Goal: Task Accomplishment & Management: Use online tool/utility

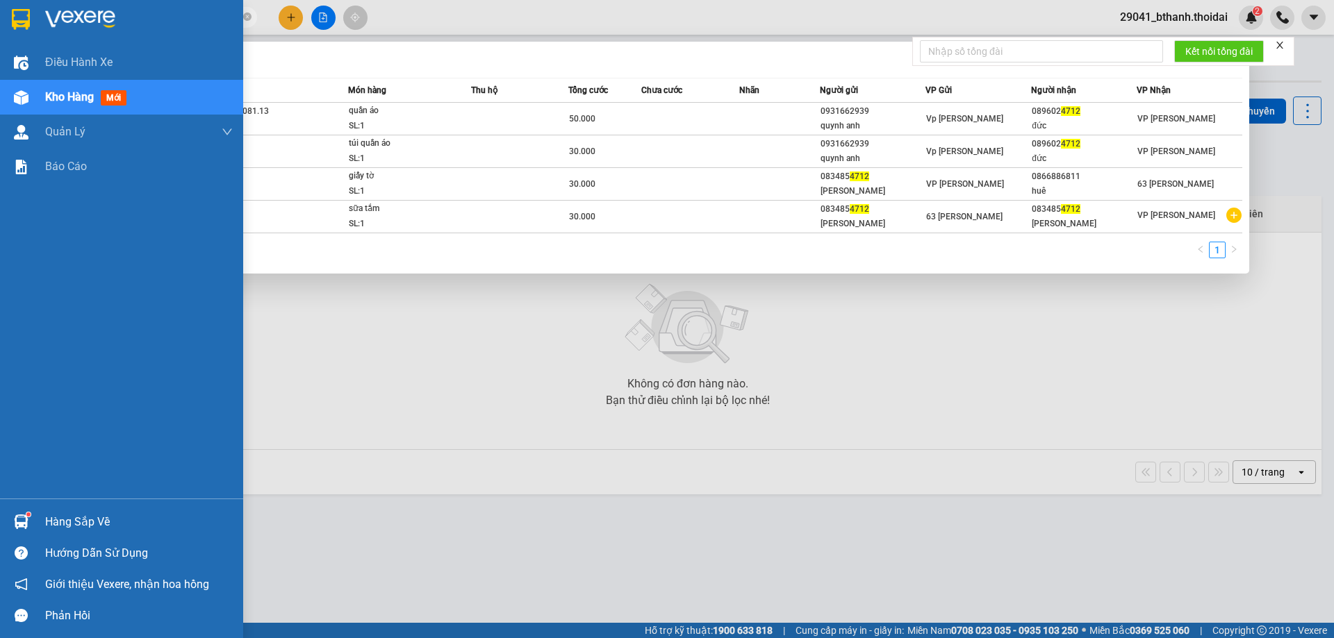
click at [99, 522] on div "Hàng sắp về" at bounding box center [139, 522] width 188 height 21
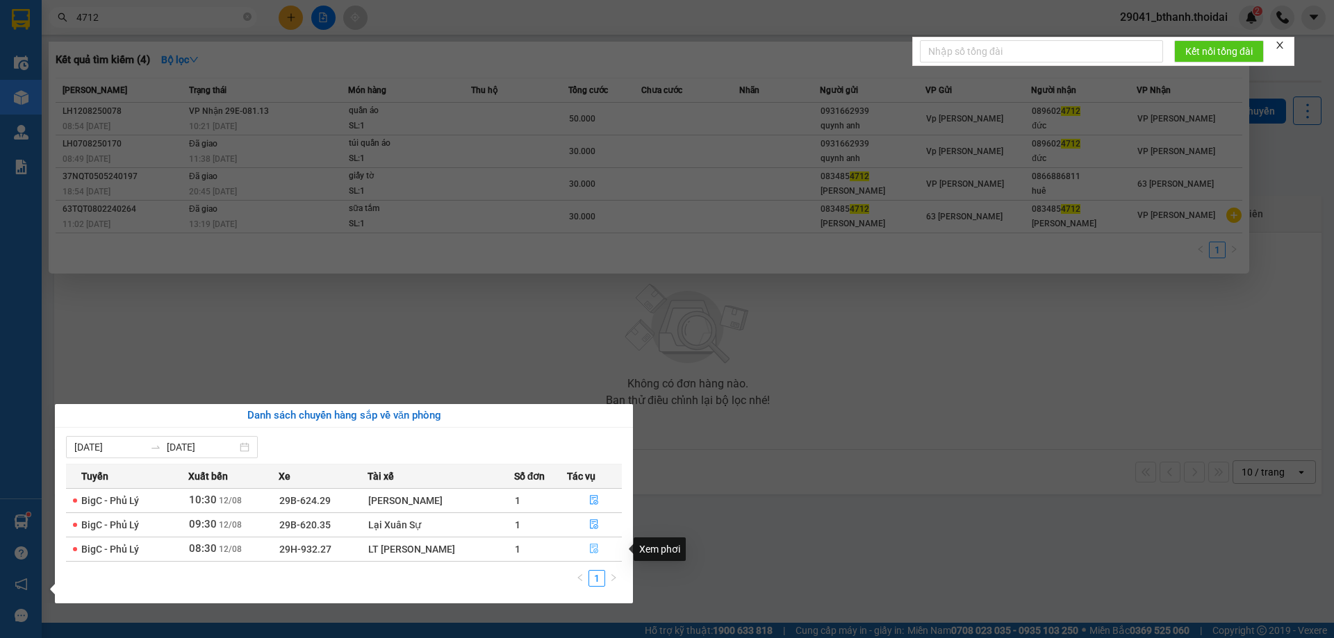
click at [590, 550] on icon "file-done" at bounding box center [594, 549] width 10 height 10
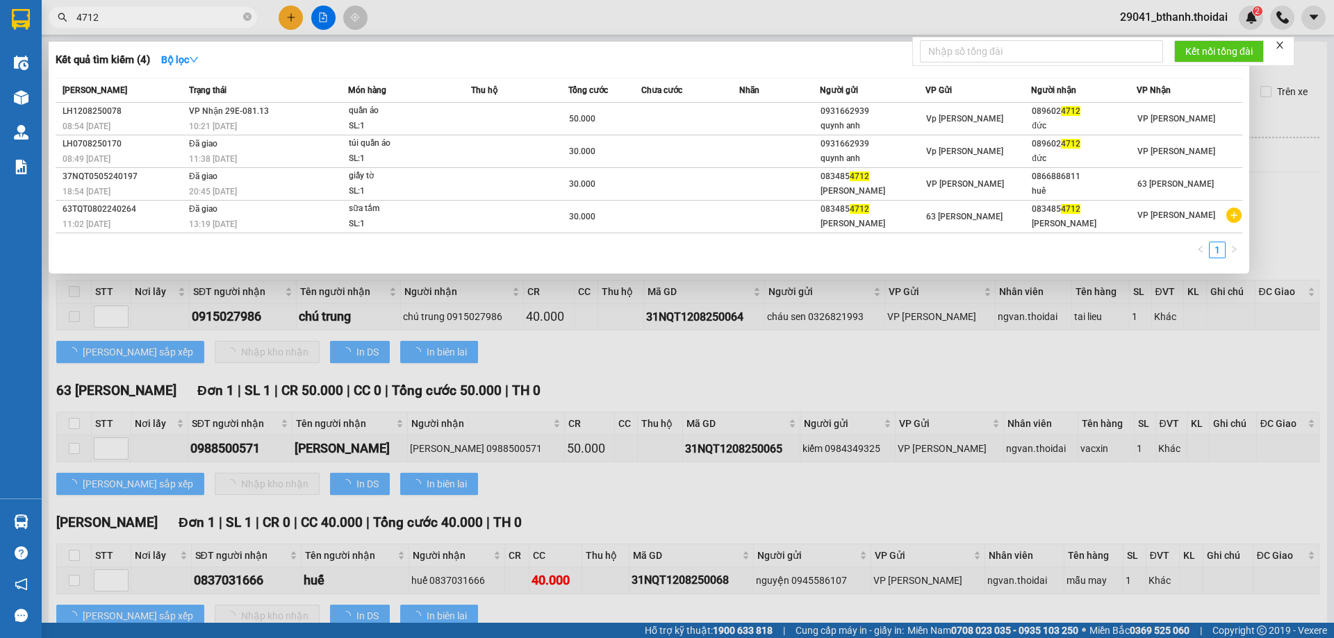
type input "[DATE]"
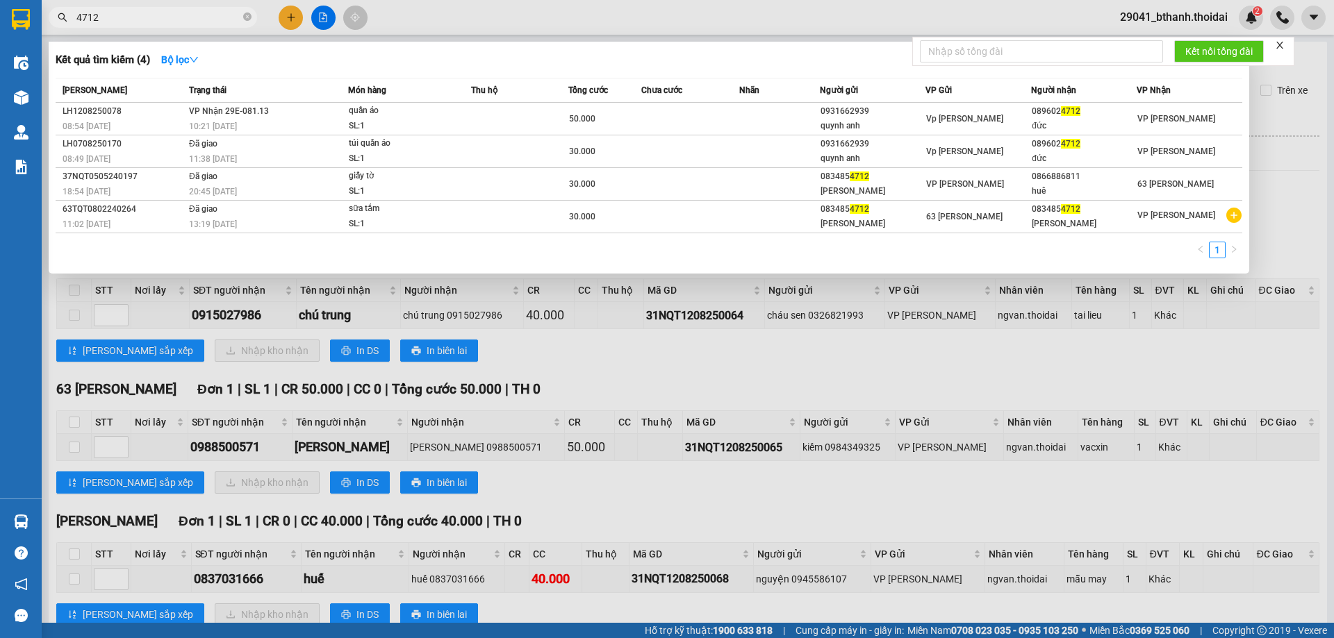
click at [1283, 47] on icon "close" at bounding box center [1279, 45] width 7 height 7
click at [73, 582] on div at bounding box center [667, 319] width 1334 height 638
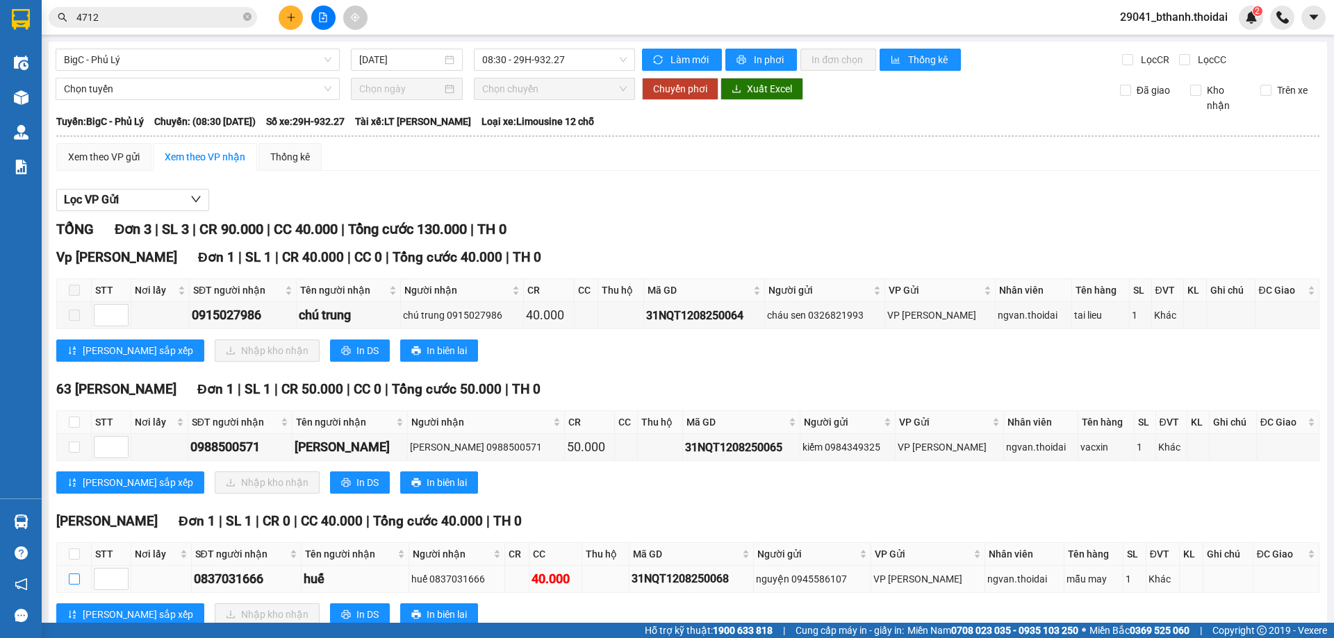
click at [74, 581] on input "checkbox" at bounding box center [74, 579] width 11 height 11
checkbox input "true"
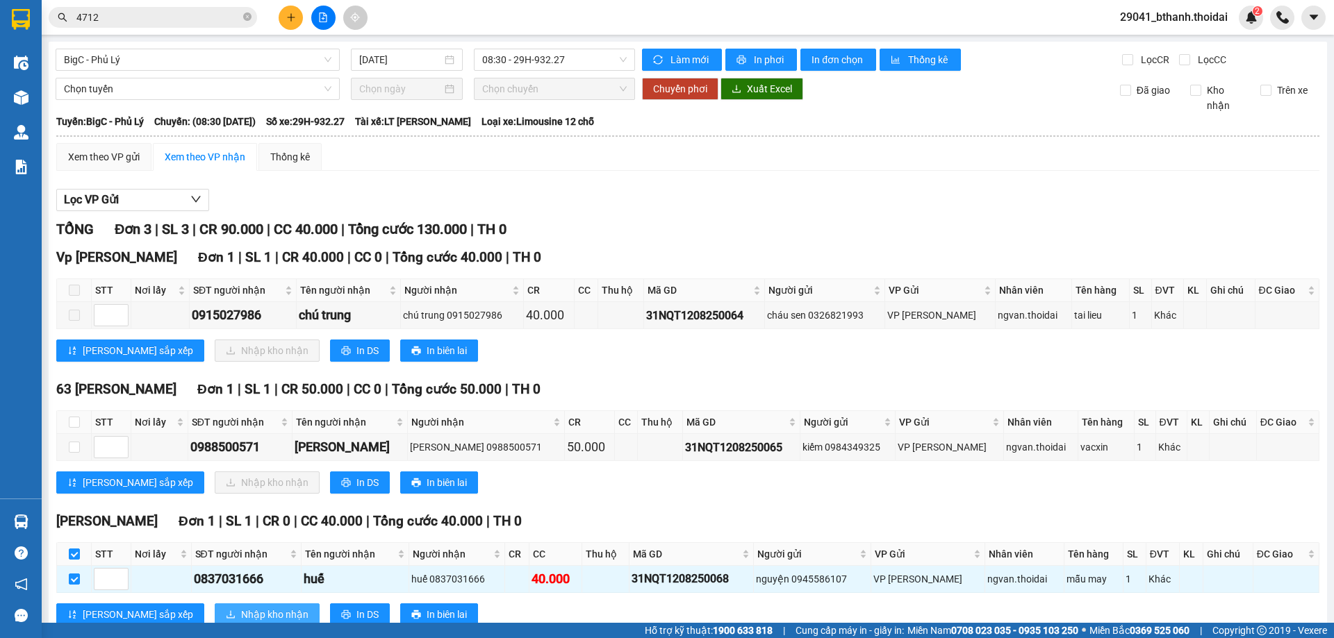
click at [241, 613] on span "Nhập kho nhận" at bounding box center [274, 614] width 67 height 15
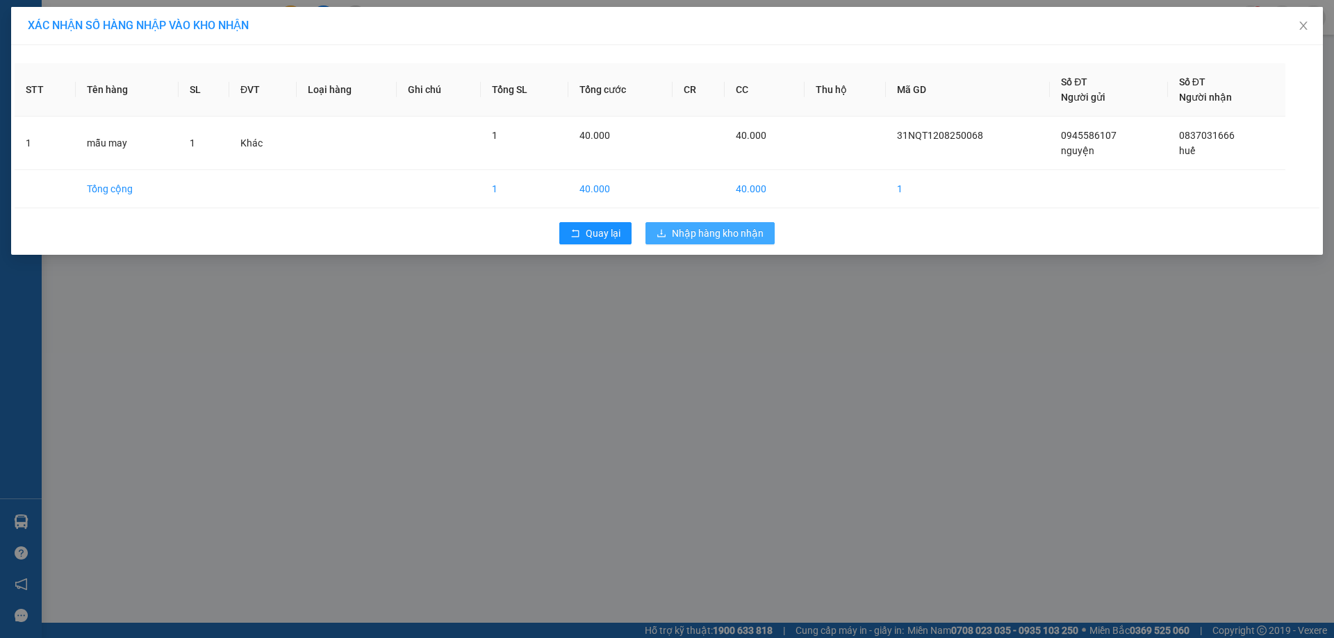
click at [723, 231] on span "Nhập hàng kho nhận" at bounding box center [718, 233] width 92 height 15
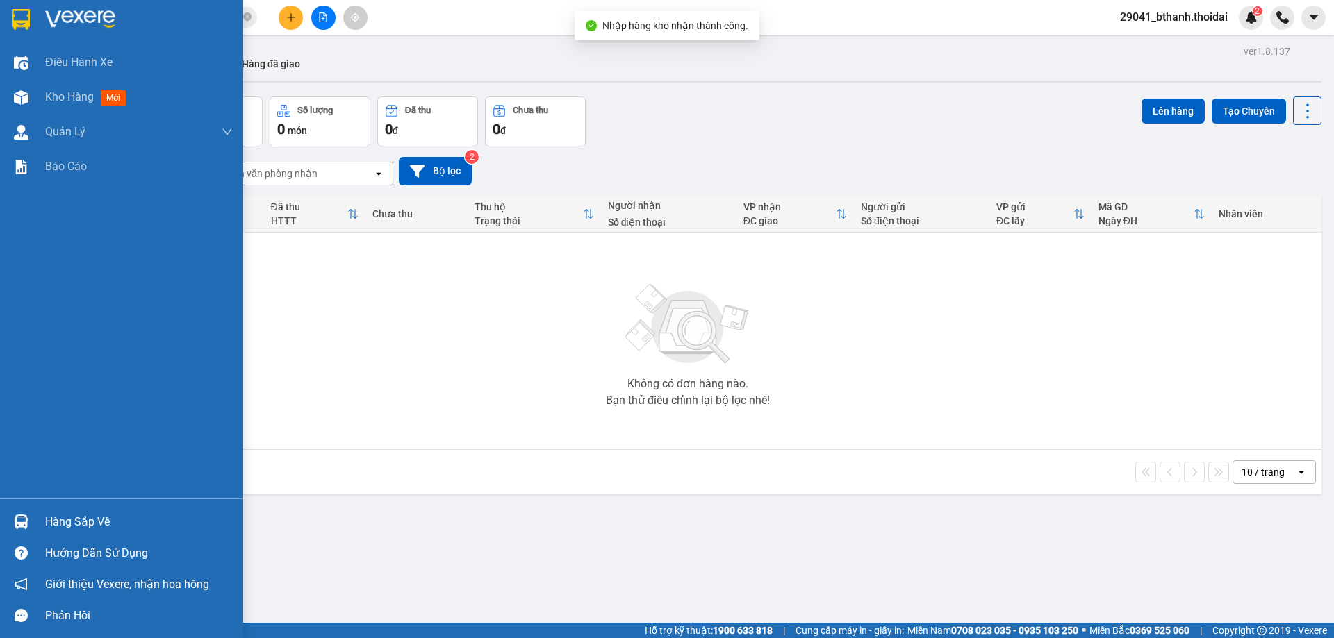
click at [85, 524] on div "Hàng sắp về" at bounding box center [139, 522] width 188 height 21
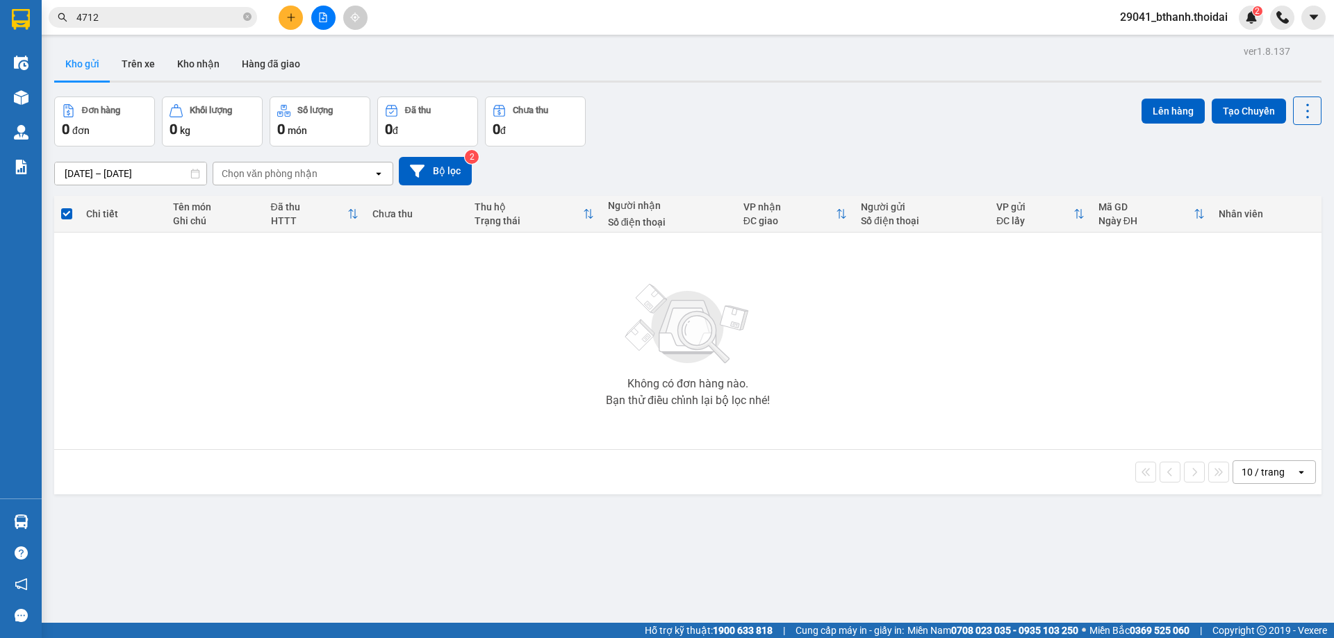
click at [488, 356] on section "Kết quả tìm kiếm ( 4 ) Bộ lọc Mã ĐH Trạng thái Món hàng Thu hộ Tổng cước Chưa c…" at bounding box center [667, 319] width 1334 height 638
click at [121, 20] on input "4712" at bounding box center [158, 17] width 164 height 15
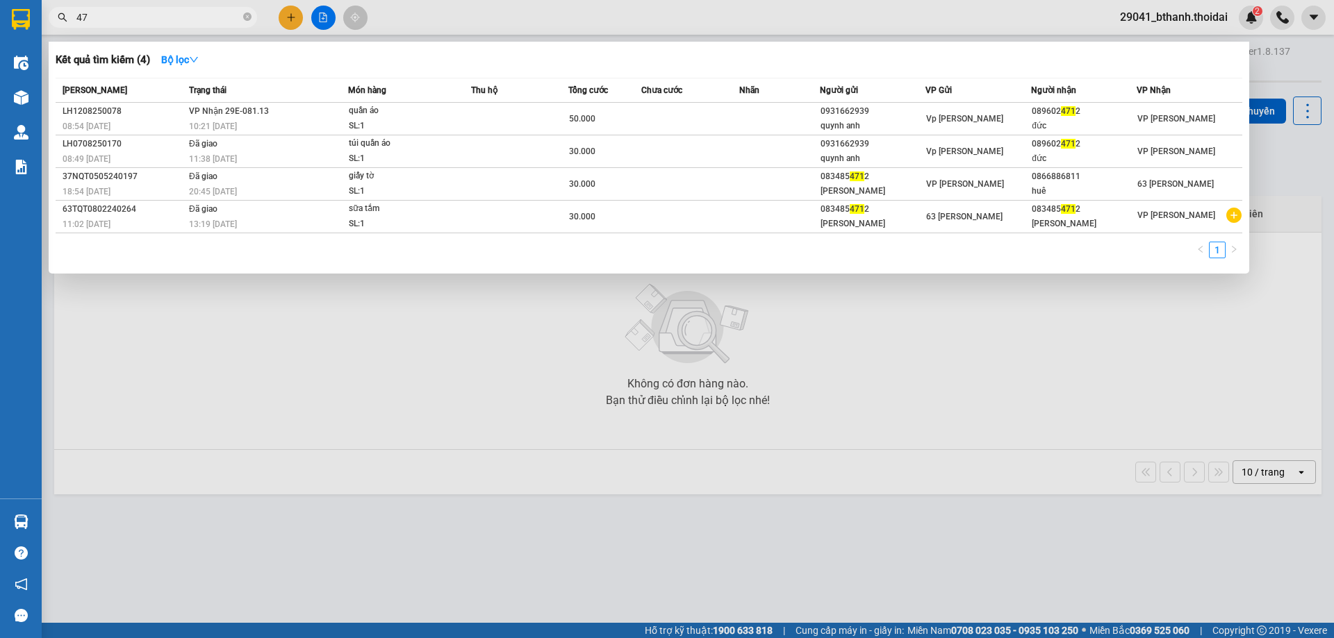
type input "4"
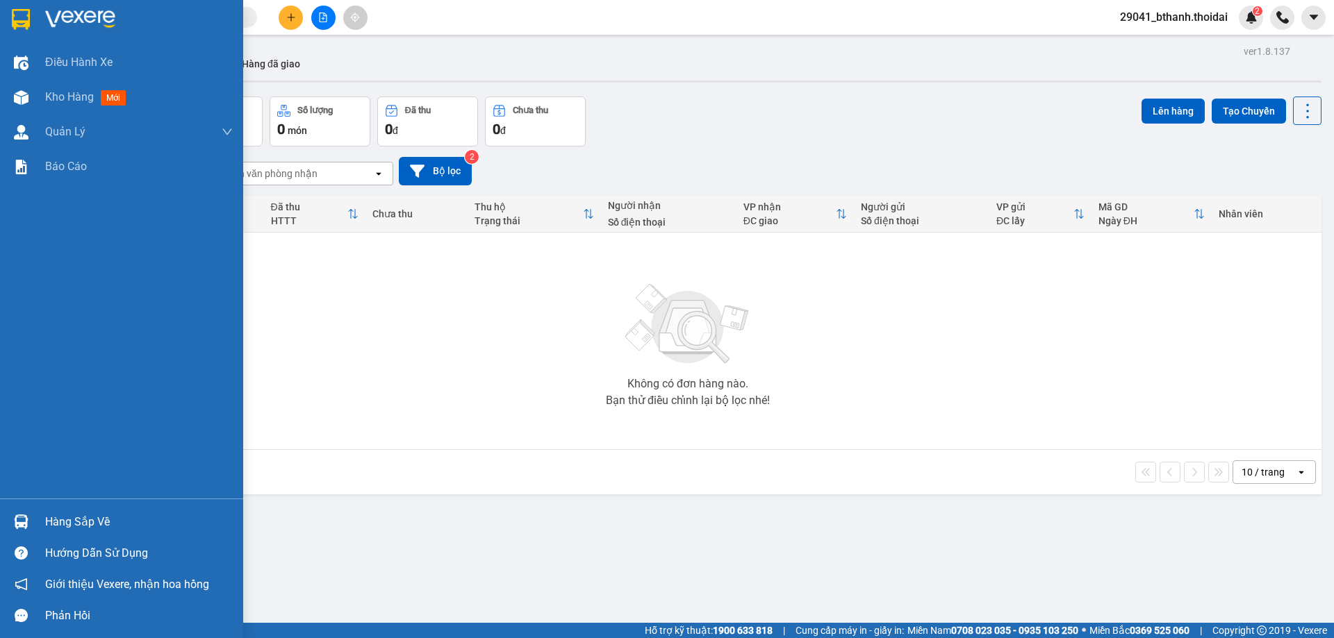
click at [116, 520] on div "Hàng sắp về" at bounding box center [139, 522] width 188 height 21
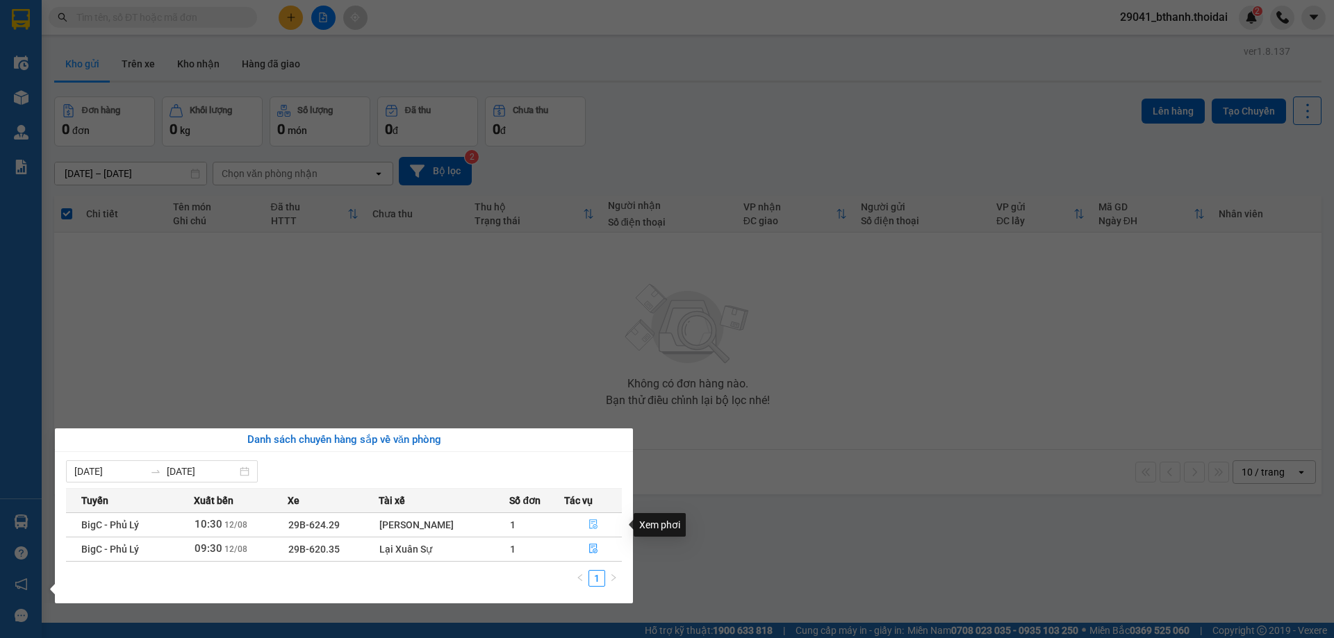
click at [589, 527] on icon "file-done" at bounding box center [593, 525] width 8 height 10
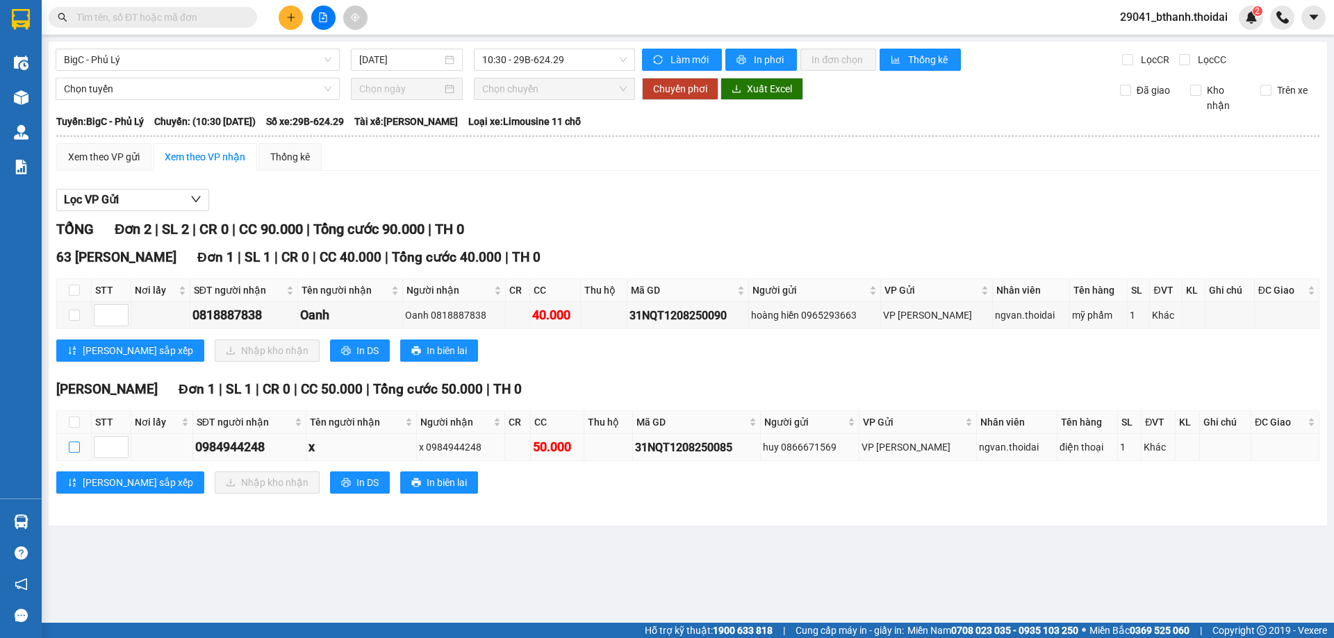
click at [74, 448] on input "checkbox" at bounding box center [74, 447] width 11 height 11
checkbox input "true"
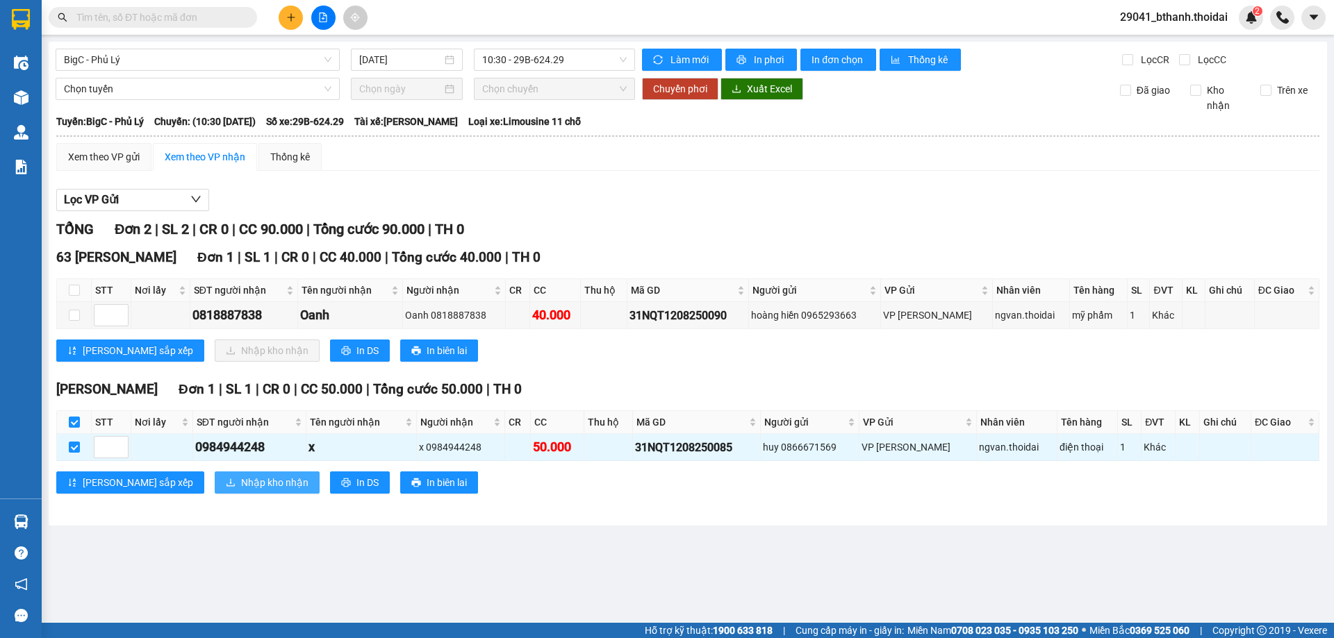
click at [241, 481] on span "Nhập kho nhận" at bounding box center [274, 482] width 67 height 15
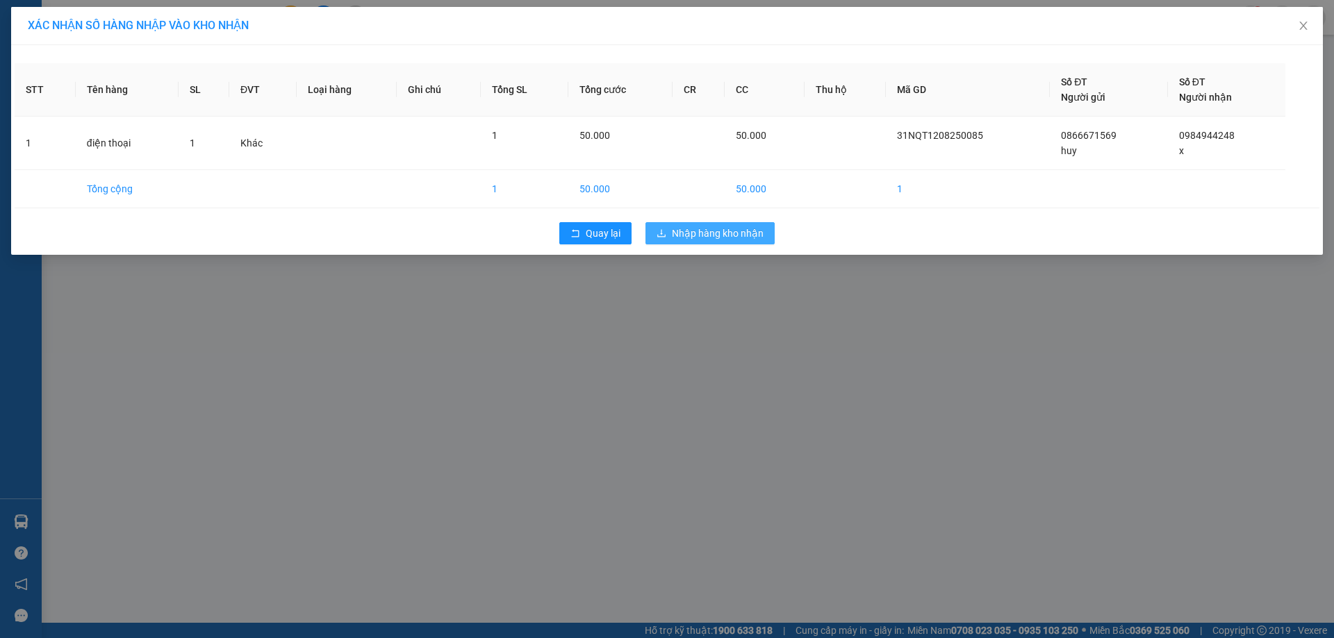
click at [739, 233] on span "Nhập hàng kho nhận" at bounding box center [718, 233] width 92 height 15
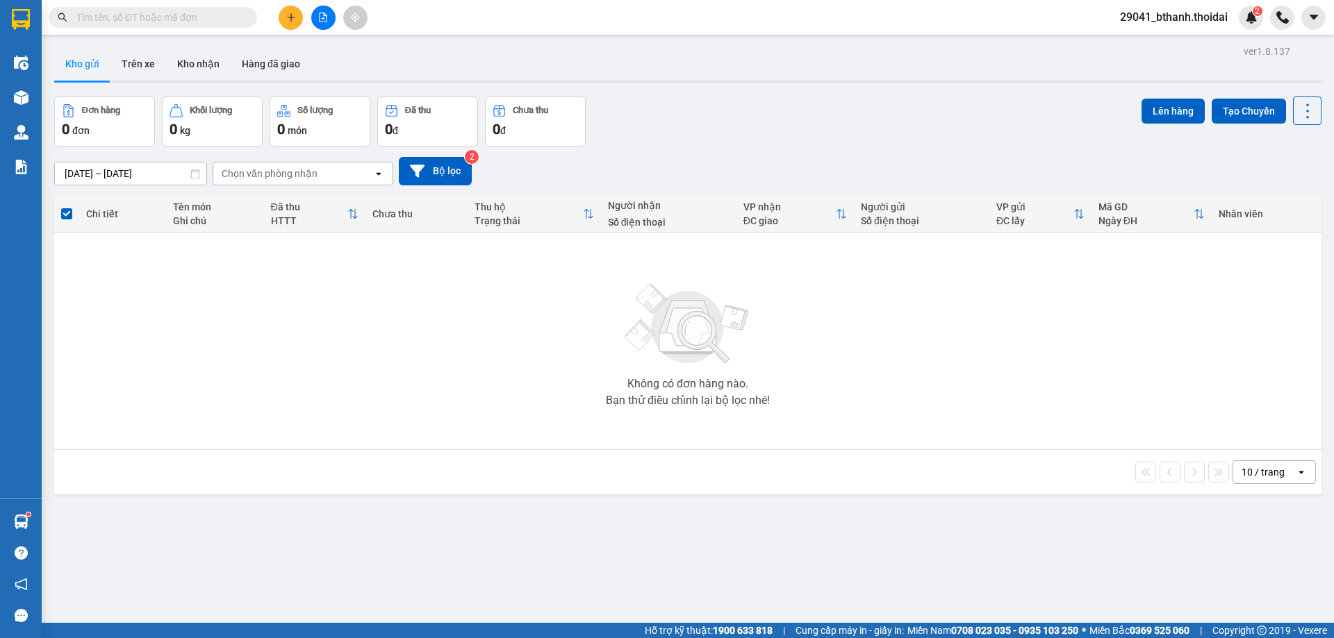
click at [1212, 19] on span "29041_bthanh.thoidai" at bounding box center [1174, 16] width 130 height 17
click at [1187, 40] on span "Đăng xuất" at bounding box center [1179, 42] width 101 height 15
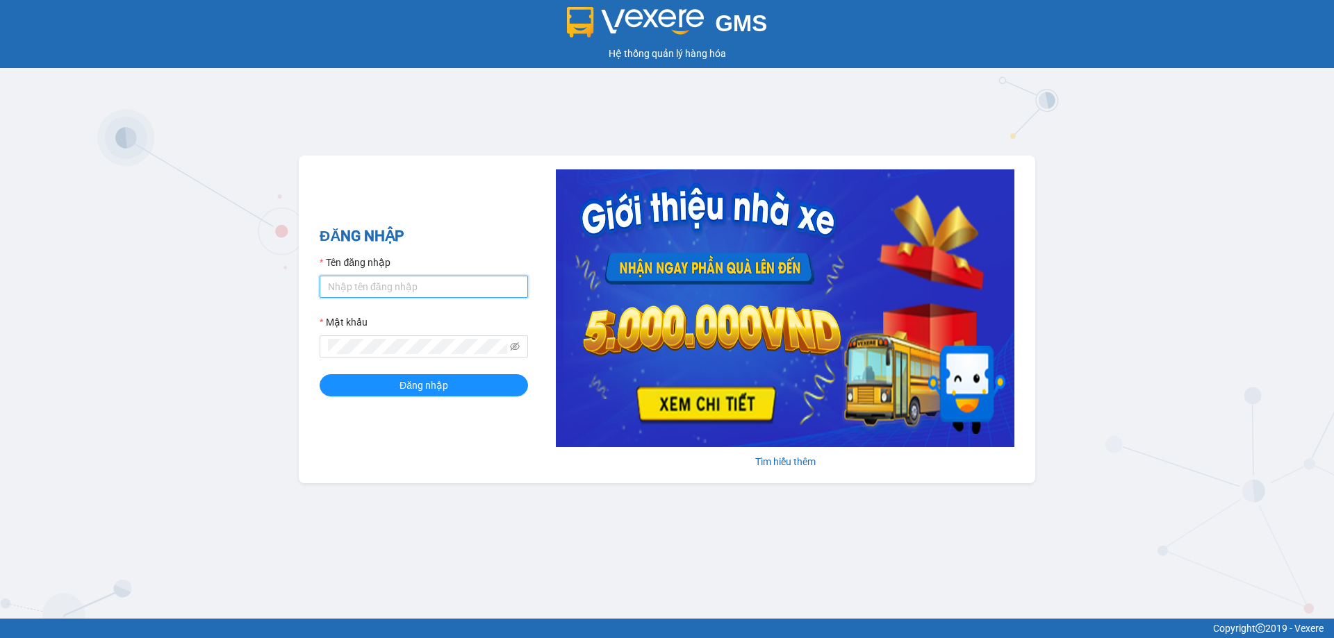
click at [404, 292] on input "Tên đăng nhập" at bounding box center [424, 287] width 208 height 22
type input "vudung.thoidai"
click at [380, 379] on button "Đăng nhập" at bounding box center [424, 385] width 208 height 22
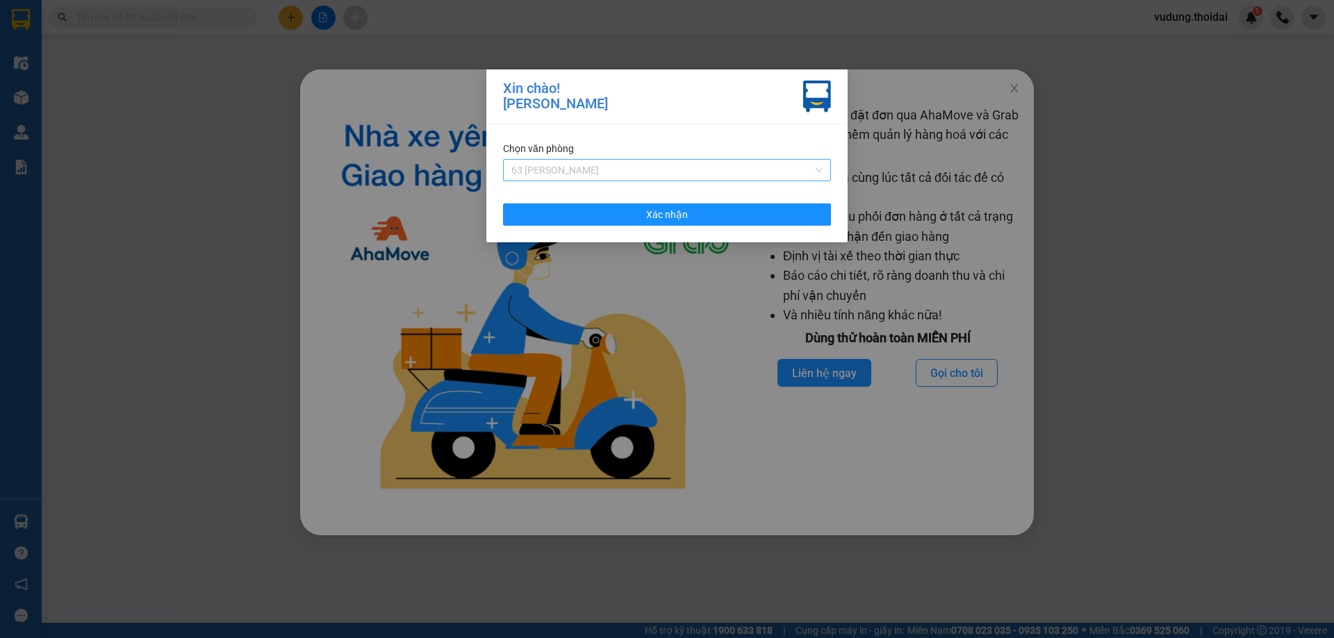
click at [588, 167] on span "63 [PERSON_NAME]" at bounding box center [666, 170] width 311 height 21
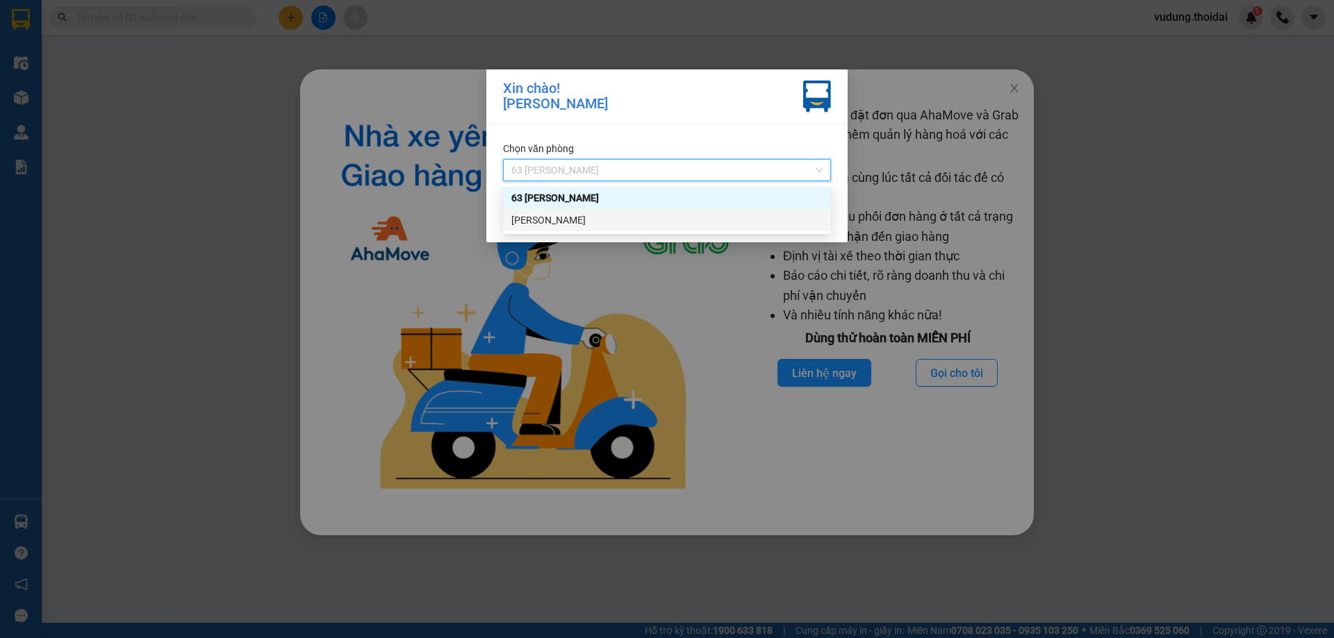
click at [583, 224] on div "[PERSON_NAME]" at bounding box center [666, 220] width 311 height 15
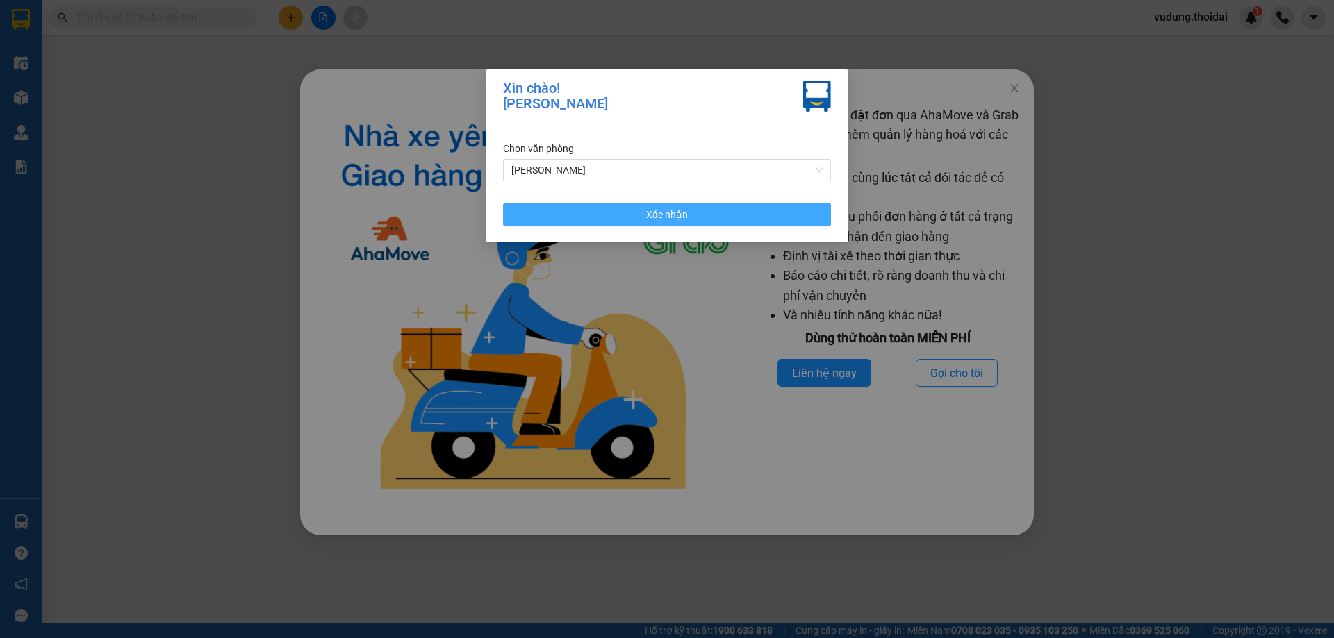
click at [661, 213] on span "Xác nhận" at bounding box center [667, 214] width 42 height 15
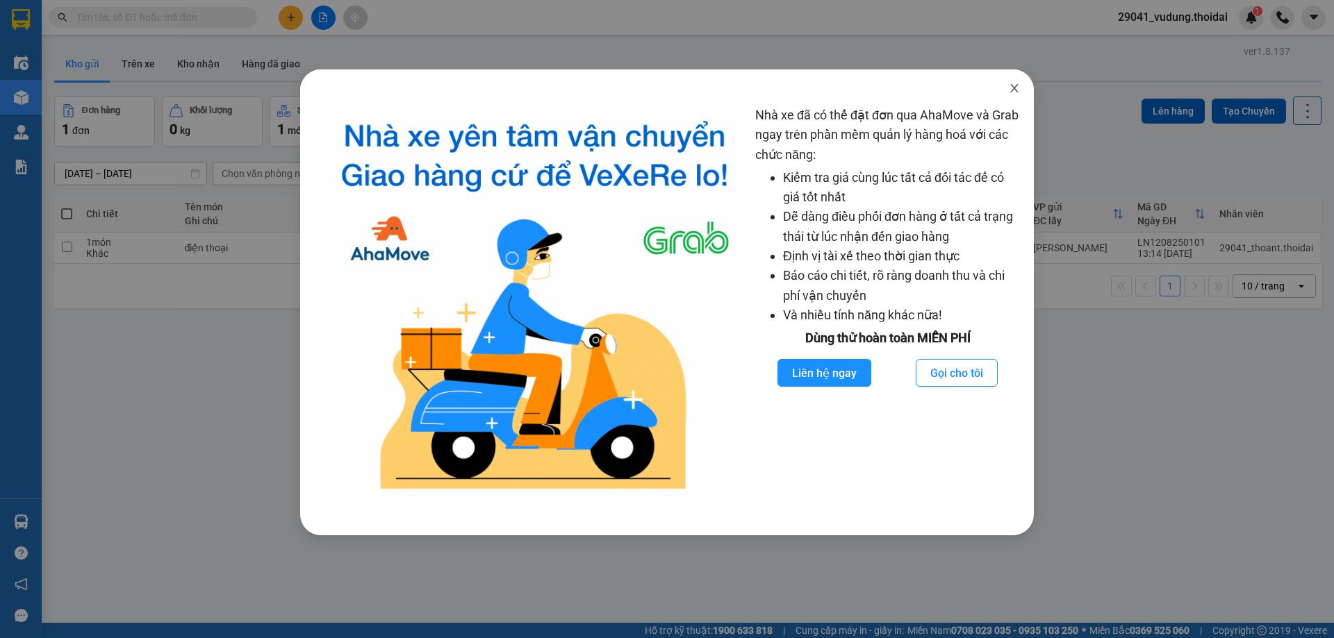
click at [1017, 90] on icon "close" at bounding box center [1014, 88] width 11 height 11
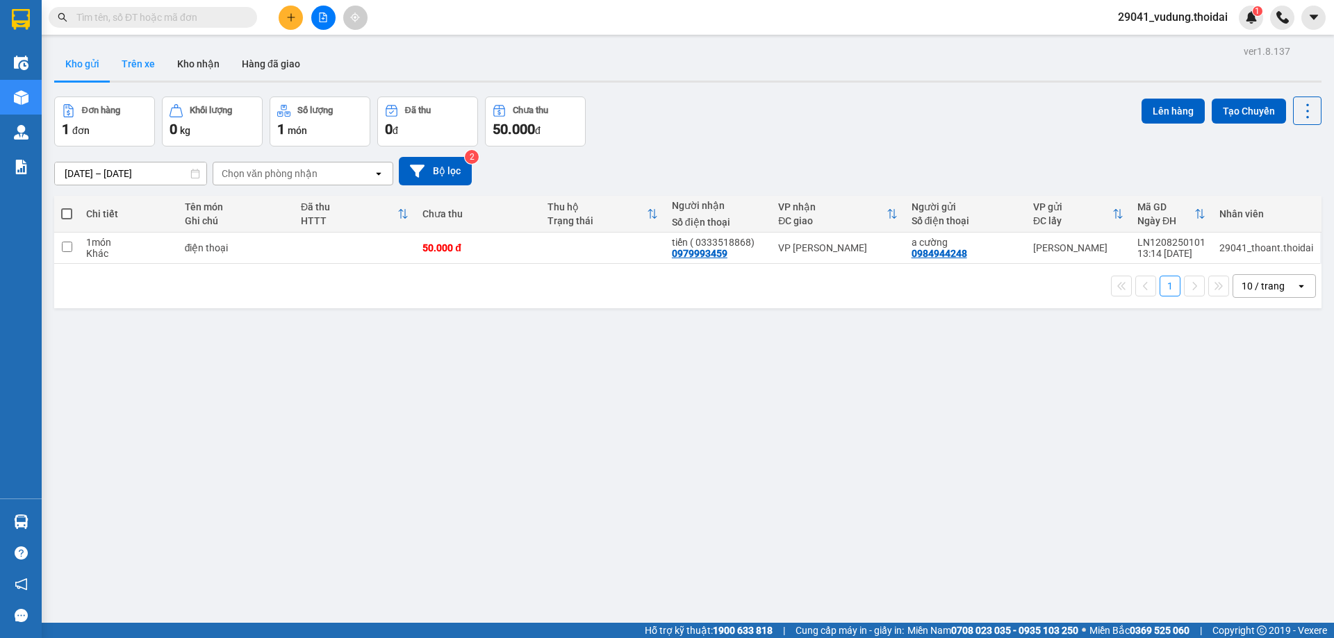
click at [148, 62] on button "Trên xe" at bounding box center [138, 63] width 56 height 33
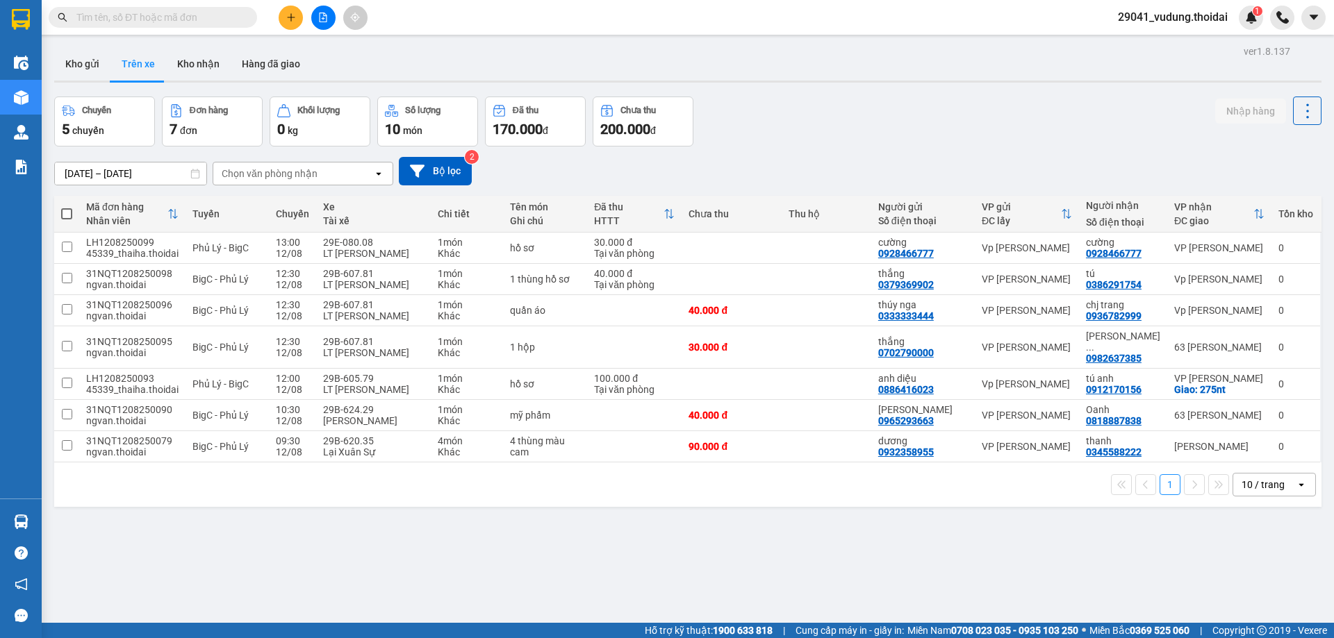
click at [192, 24] on input "text" at bounding box center [158, 17] width 164 height 15
click at [193, 20] on input "text" at bounding box center [158, 17] width 164 height 15
paste input "0982710263"
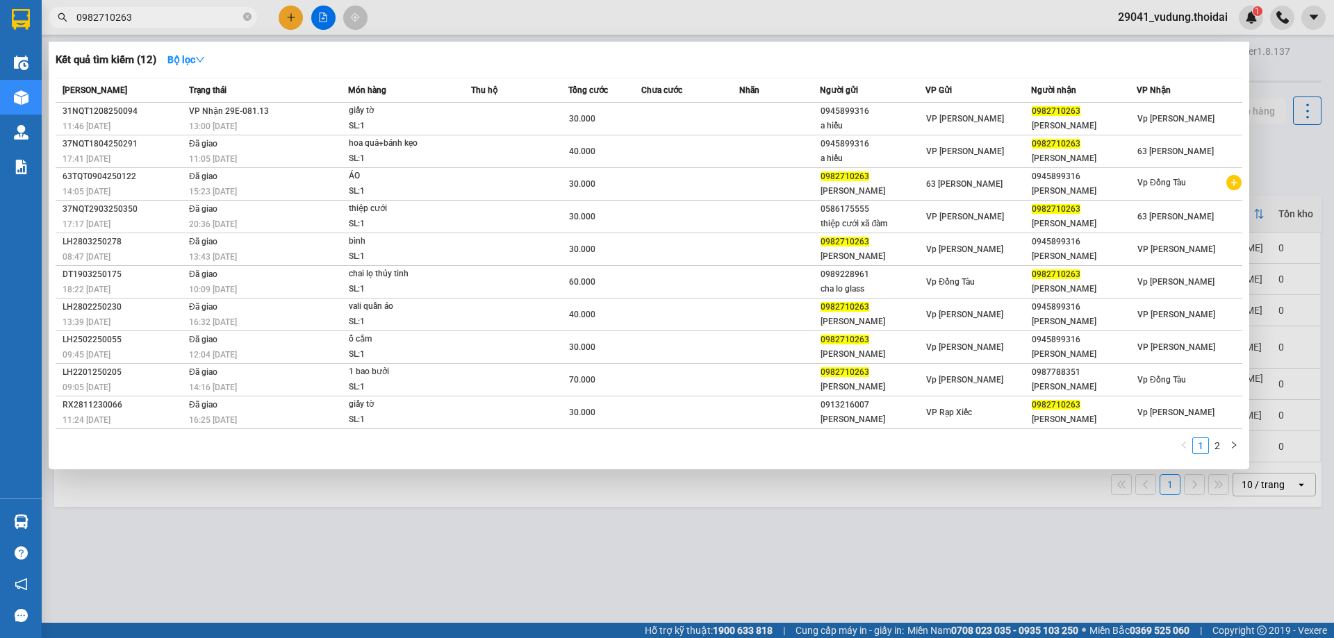
type input "0982710263"
click at [458, 527] on div at bounding box center [667, 319] width 1334 height 638
click at [160, 22] on input "0982710263" at bounding box center [158, 17] width 164 height 15
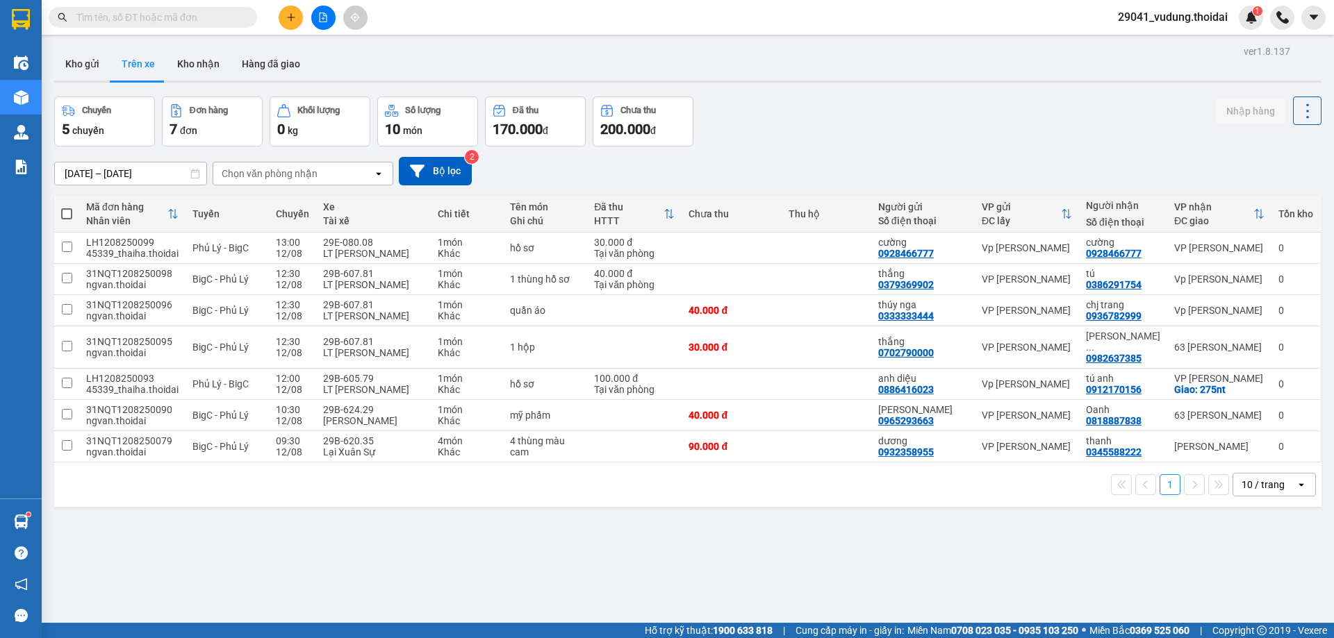
click at [434, 63] on div "Kho gửi Trên xe Kho nhận Hàng đã giao" at bounding box center [687, 65] width 1267 height 37
click at [398, 559] on div "ver 1.8.137 Kho gửi Trên xe Kho nhận Hàng đã giao Chuyến 5 chuyến Đơn hàng 7 đơ…" at bounding box center [688, 361] width 1278 height 638
click at [192, 66] on button "Kho nhận" at bounding box center [198, 63] width 65 height 33
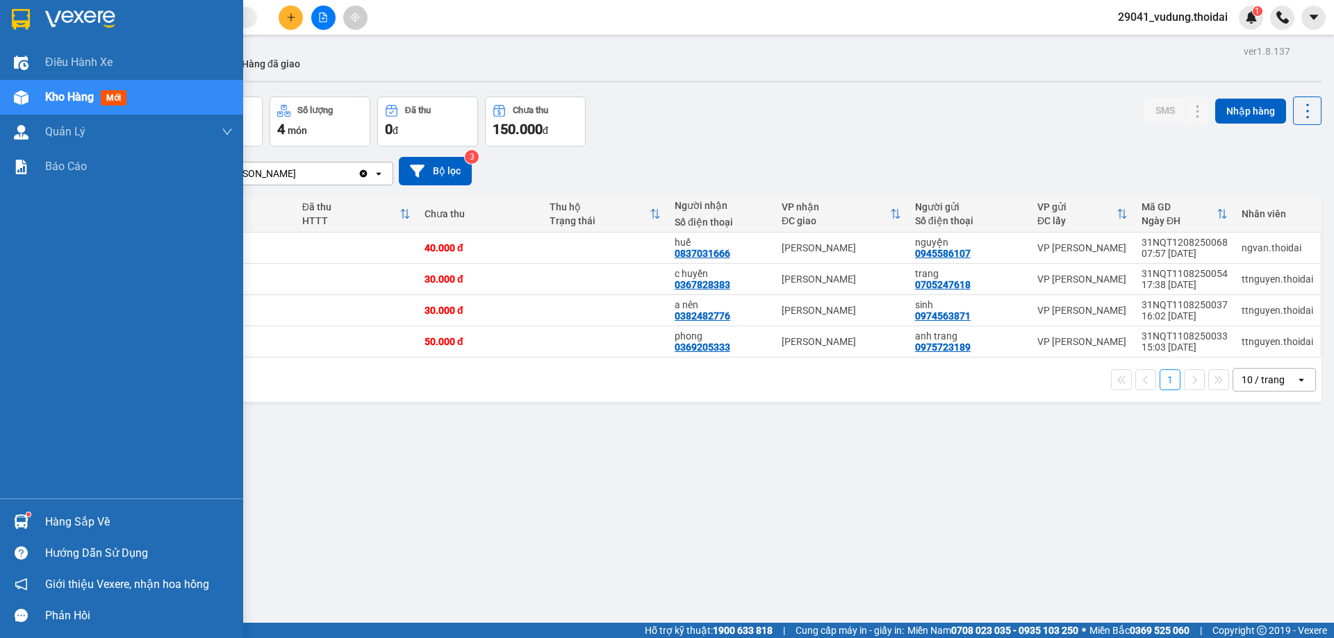
click at [70, 523] on div "Hàng sắp về" at bounding box center [139, 522] width 188 height 21
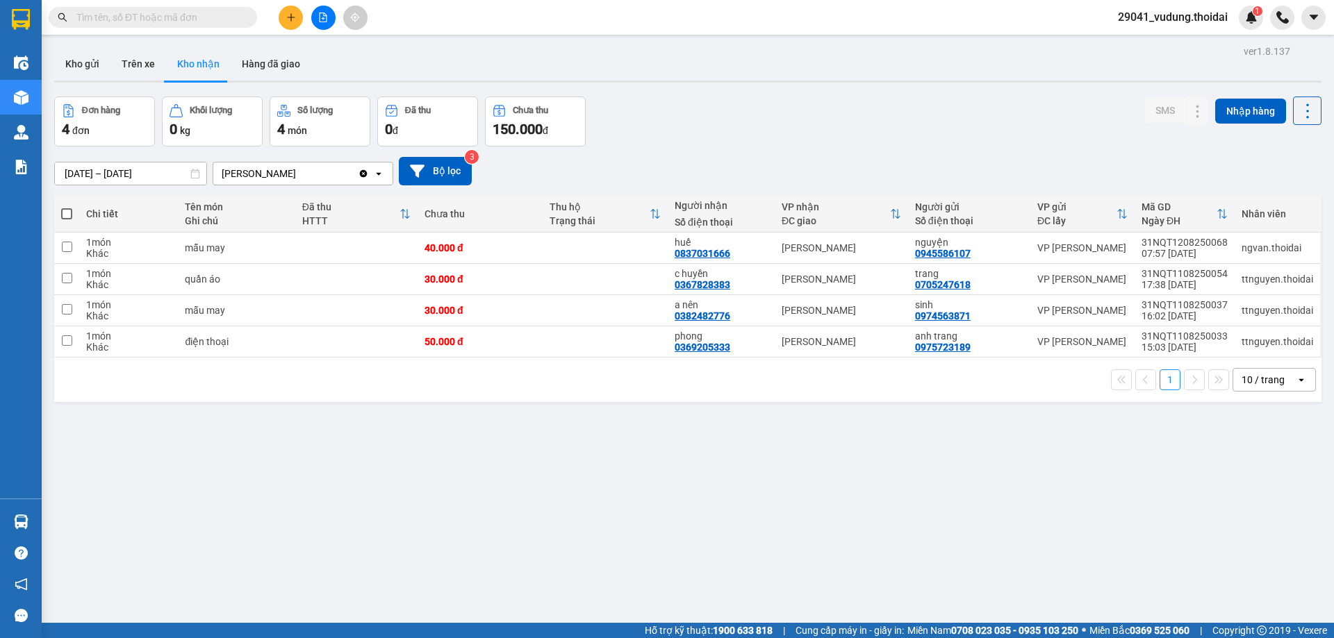
click at [702, 485] on section "Kết quả tìm kiếm ( 12 ) Bộ lọc Mã ĐH Trạng thái Món hàng Thu hộ Tổng cước Chưa …" at bounding box center [667, 319] width 1334 height 638
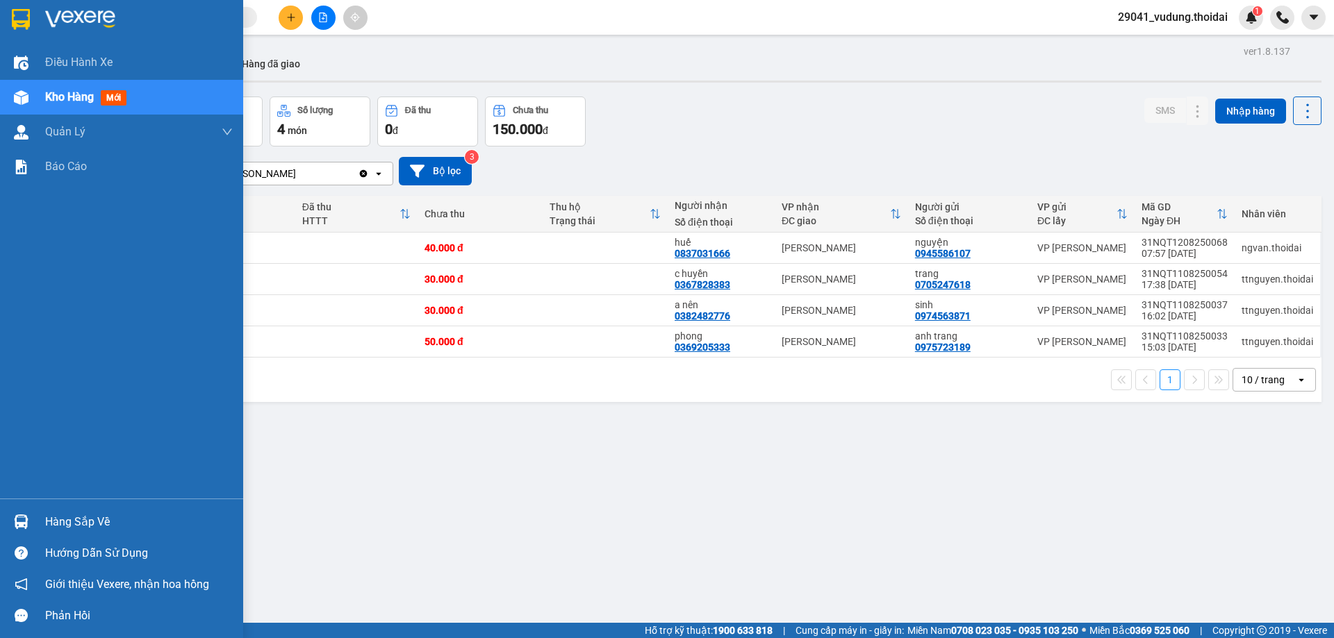
click at [67, 522] on div "Hàng sắp về" at bounding box center [139, 522] width 188 height 21
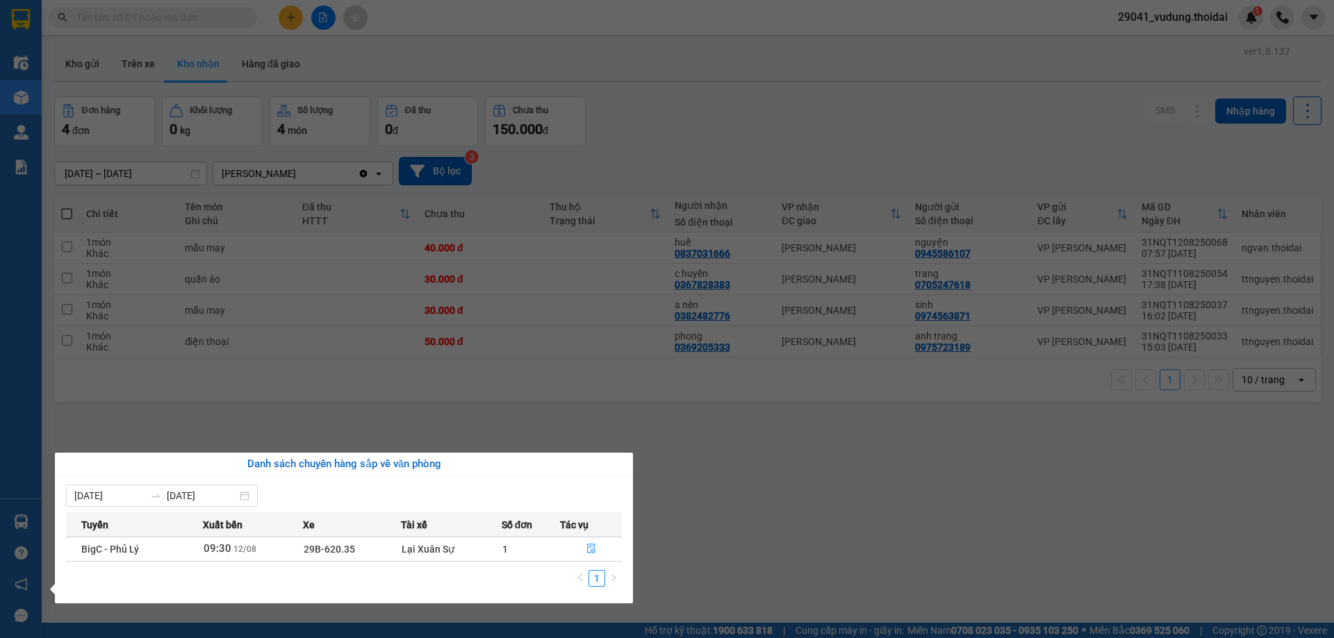
click at [754, 546] on section "Kết quả tìm kiếm ( 12 ) Bộ lọc Mã ĐH Trạng thái Món hàng Thu hộ Tổng cước Chưa …" at bounding box center [667, 319] width 1334 height 638
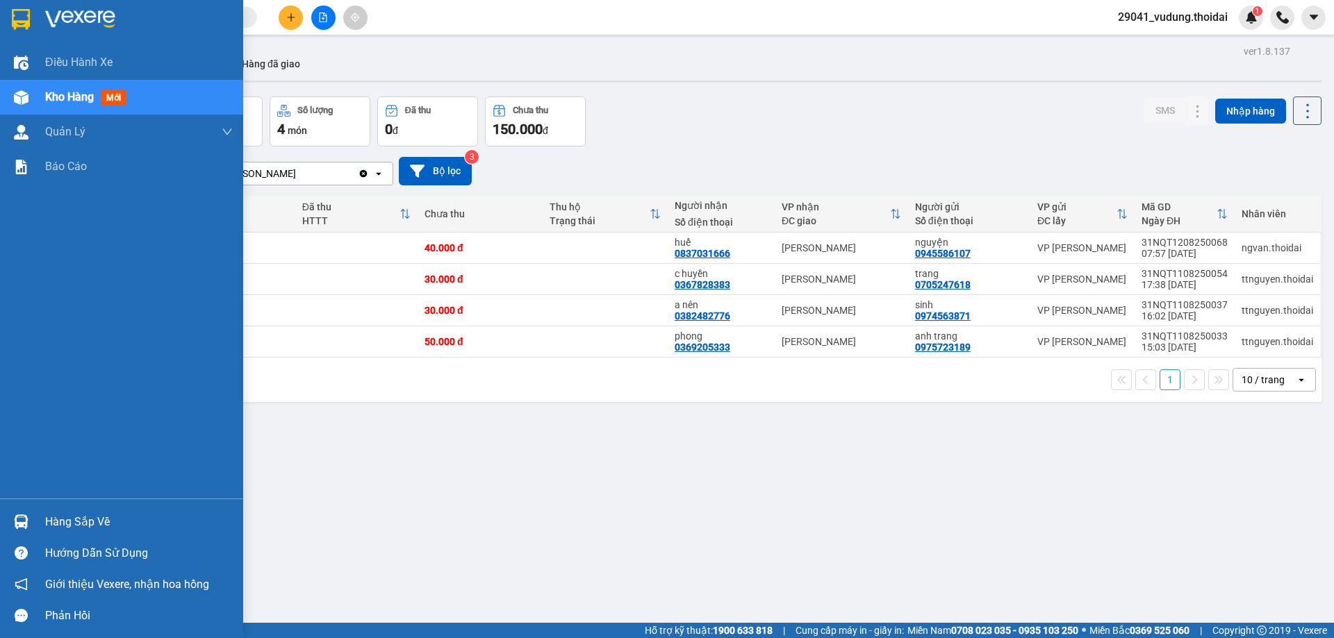
click at [66, 522] on div "Hàng sắp về" at bounding box center [139, 522] width 188 height 21
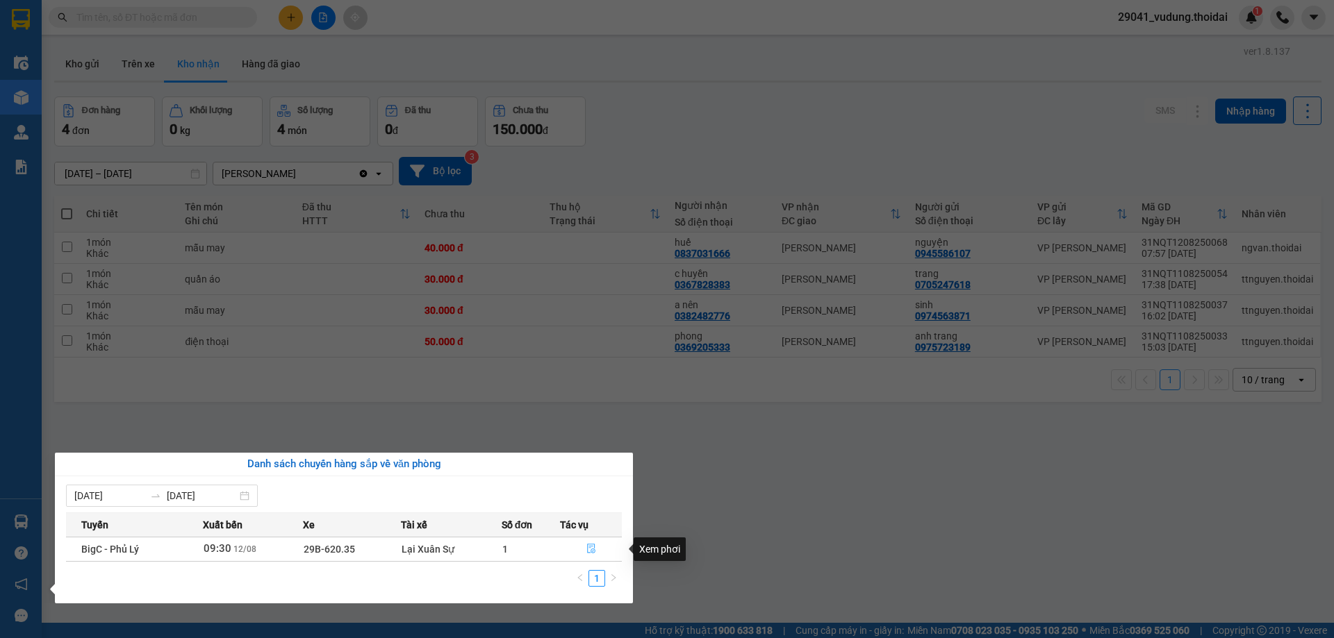
click at [588, 553] on icon "file-done" at bounding box center [591, 550] width 8 height 10
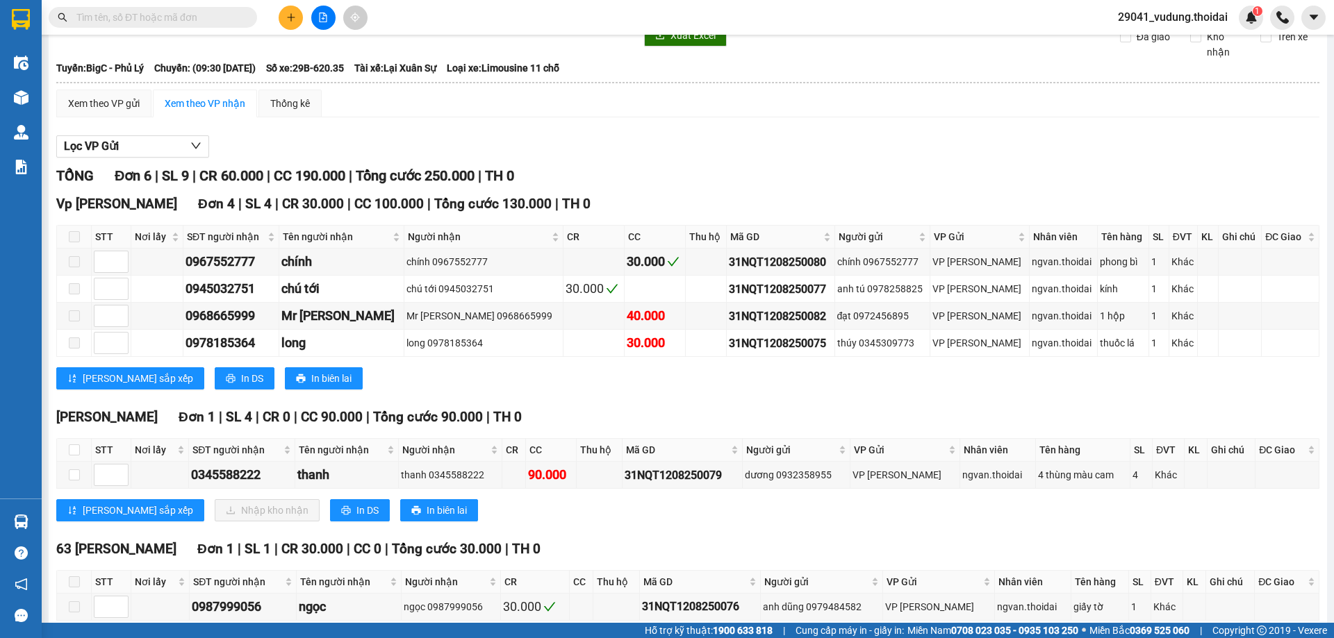
scroll to position [123, 0]
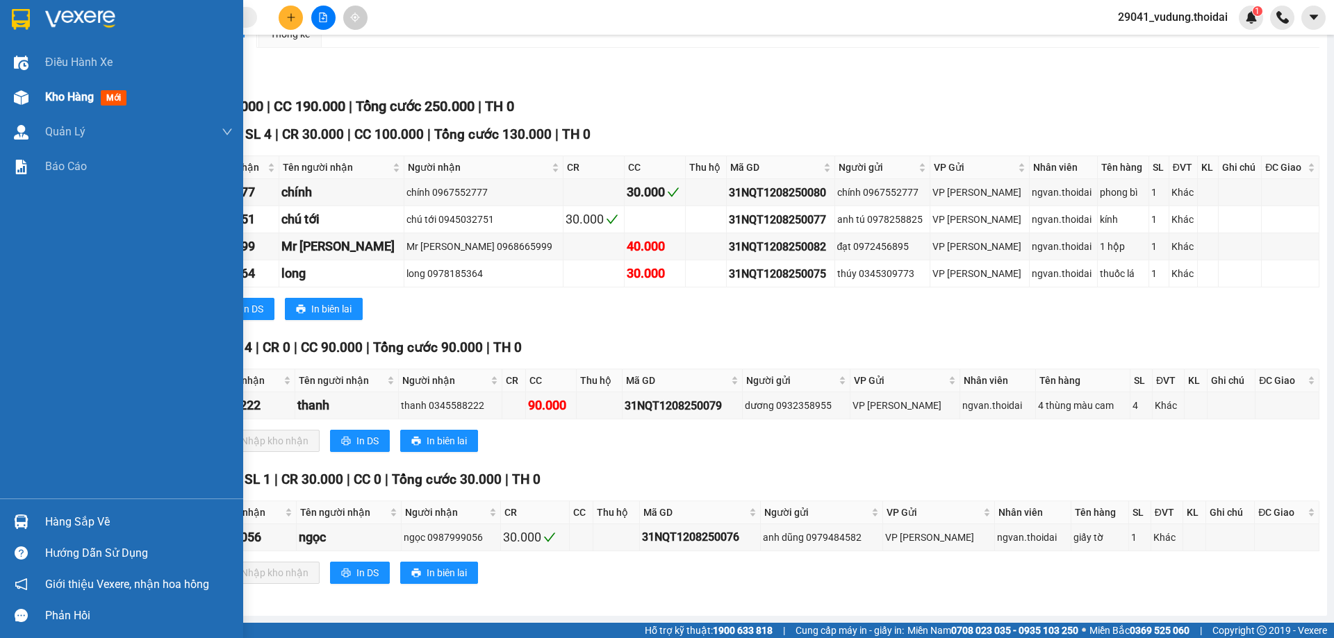
click at [62, 104] on div "Kho hàng mới" at bounding box center [88, 96] width 87 height 17
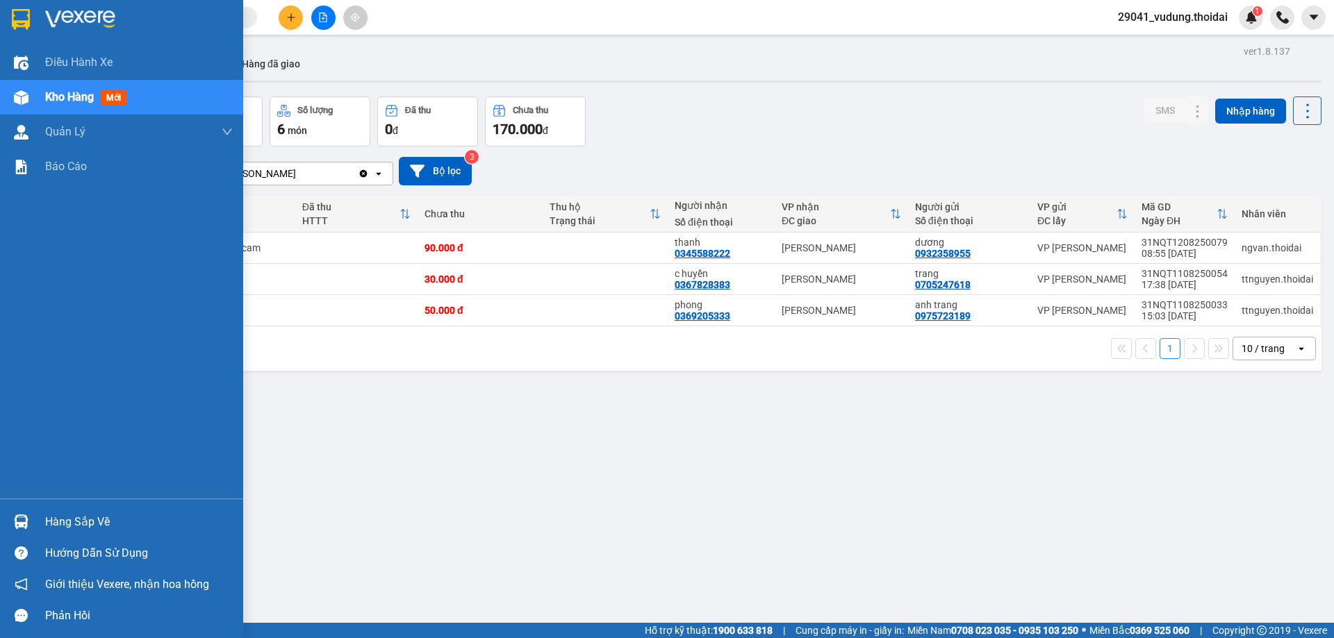
click at [60, 525] on div "Hàng sắp về" at bounding box center [139, 522] width 188 height 21
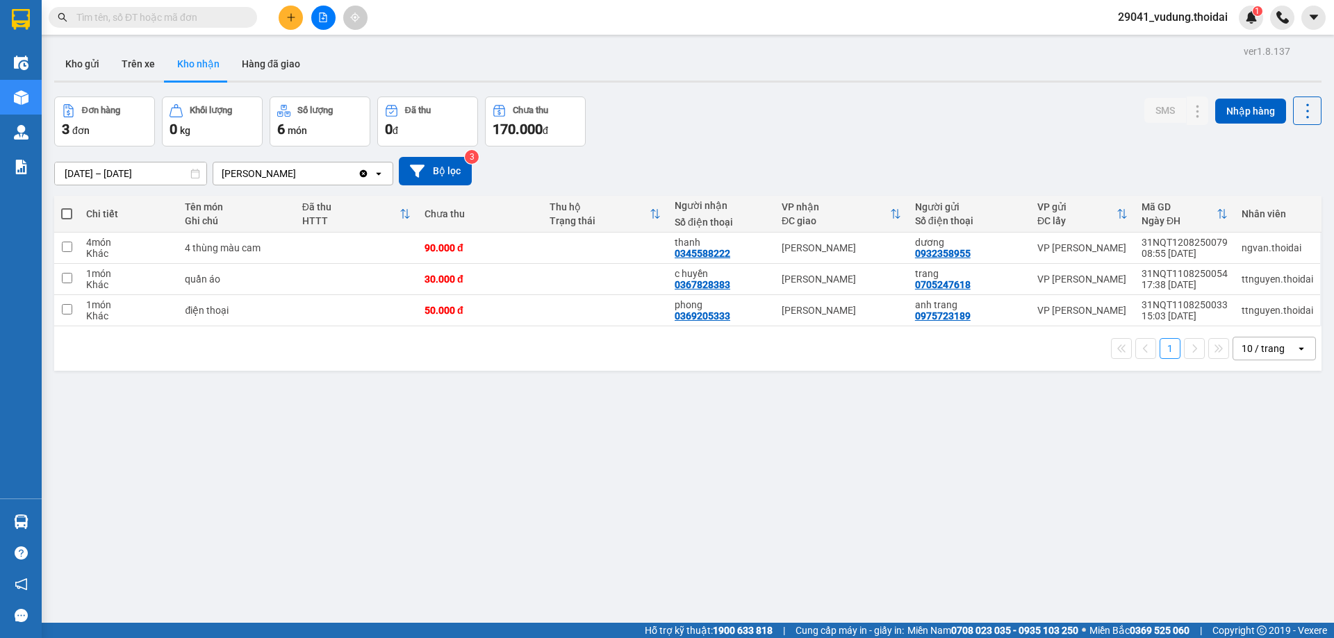
click at [707, 527] on section "Kết quả tìm kiếm ( 12 ) Bộ lọc Mã ĐH Trạng thái Món hàng Thu hộ Tổng cước Chưa …" at bounding box center [667, 319] width 1334 height 638
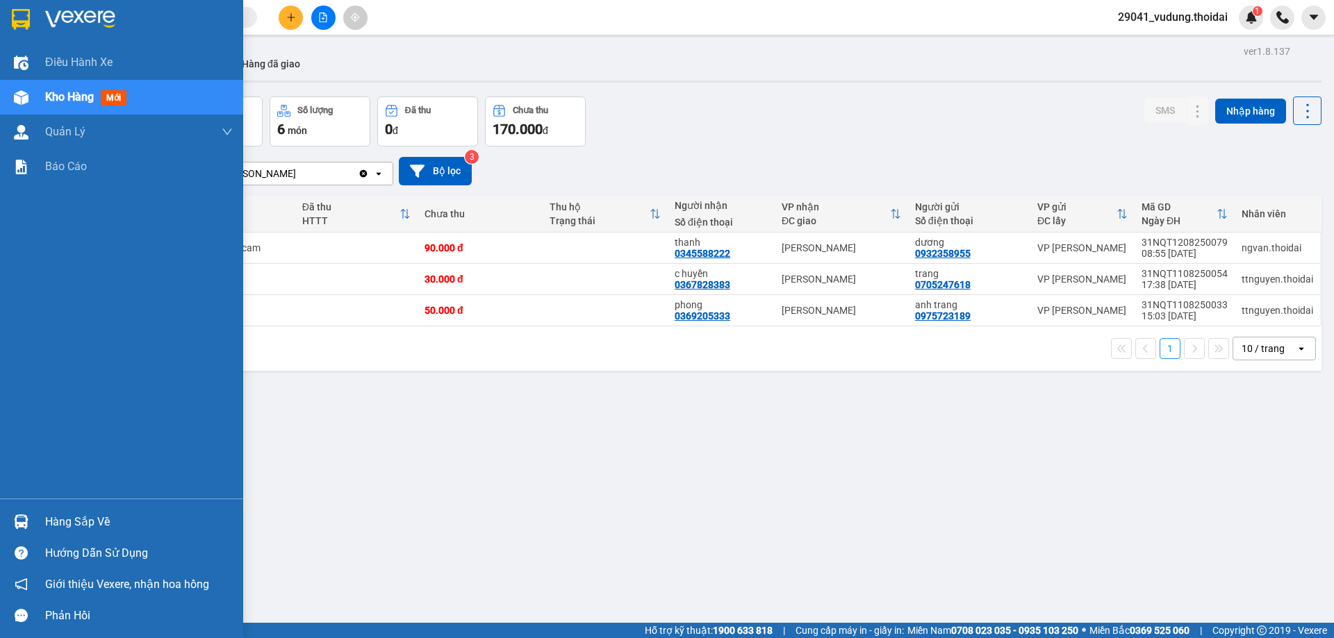
click at [83, 523] on div "Hàng sắp về" at bounding box center [139, 522] width 188 height 21
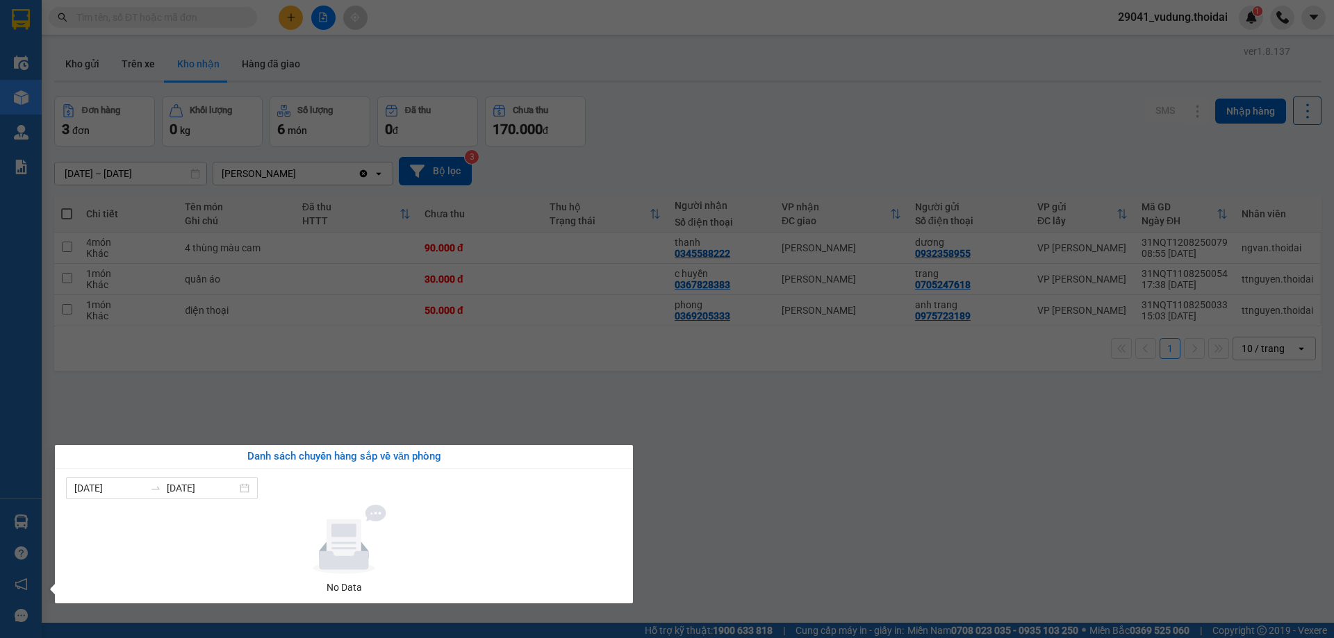
click at [727, 513] on section "Kết quả tìm kiếm ( 12 ) Bộ lọc Mã ĐH Trạng thái Món hàng Thu hộ Tổng cước Chưa …" at bounding box center [667, 319] width 1334 height 638
